Goal: Find specific page/section: Find specific page/section

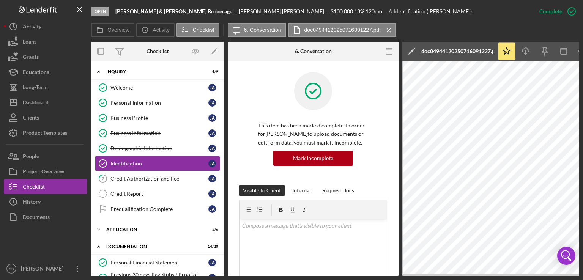
scroll to position [11, 0]
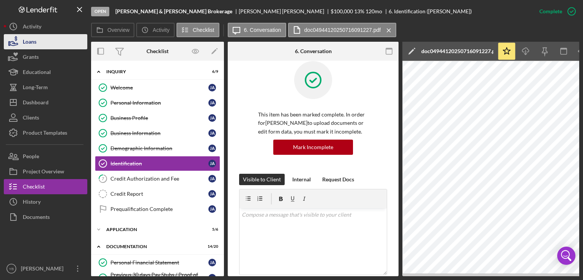
click at [36, 44] on div "Loans" at bounding box center [30, 42] width 14 height 17
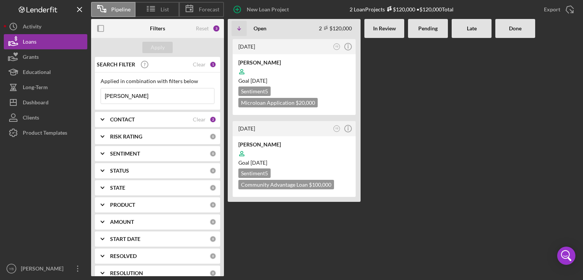
click at [125, 98] on input "[PERSON_NAME]" at bounding box center [157, 95] width 113 height 15
type input "j"
click at [158, 51] on div "Apply" at bounding box center [158, 47] width 14 height 11
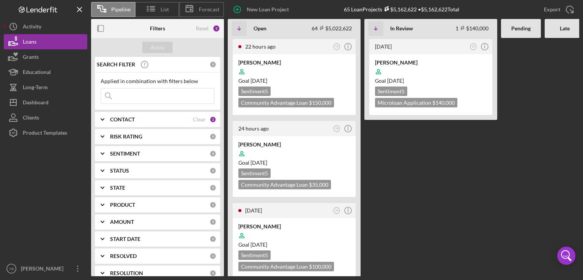
click at [544, 169] on div "22 hours ago YB Icon/Info [PERSON_NAME] Goal [DATE] Sentiment 5 Community Advan…" at bounding box center [430, 157] width 404 height 238
click at [424, 191] on Review "[DATE] SJ Icon/Info [PERSON_NAME] Goal [DATE] Sentiment 5 Microloan Application…" at bounding box center [430, 157] width 133 height 238
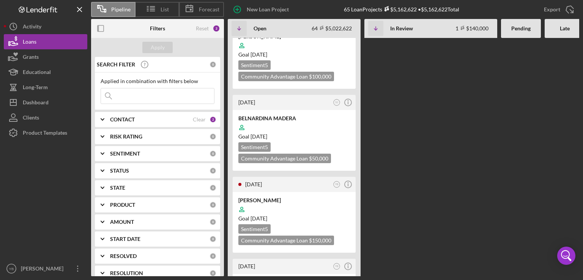
scroll to position [288, 0]
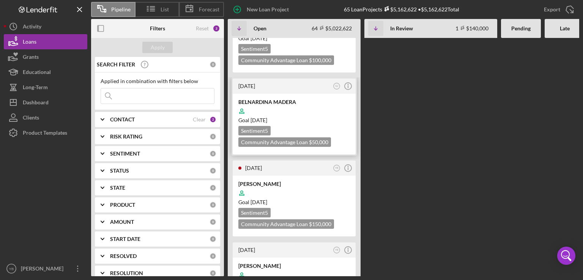
click at [338, 120] on div "Goal [DATE]" at bounding box center [294, 121] width 112 height 8
